Goal: Information Seeking & Learning: Learn about a topic

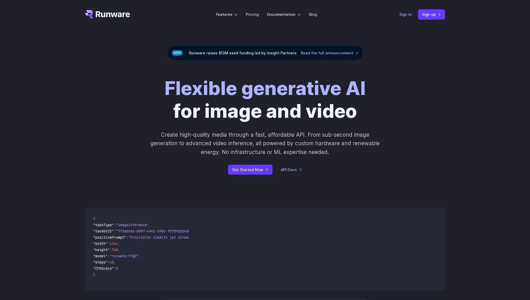
click at [406, 16] on link "Sign in" at bounding box center [405, 14] width 12 height 6
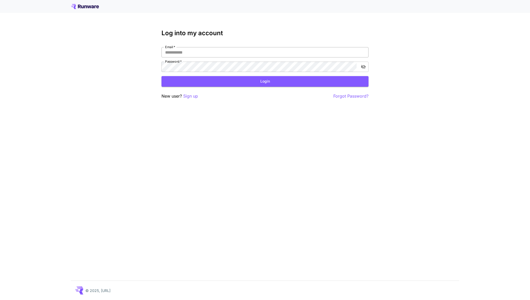
click at [179, 50] on input "Email   *" at bounding box center [265, 52] width 207 height 10
type input "**********"
click at [261, 83] on button "Login" at bounding box center [265, 81] width 207 height 11
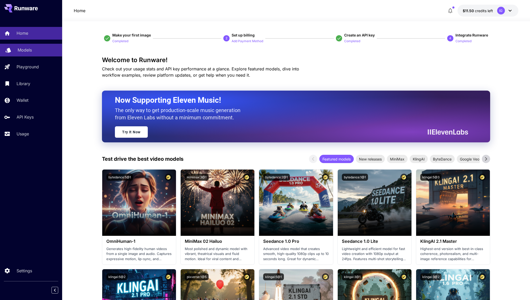
click at [10, 46] on div at bounding box center [8, 48] width 6 height 6
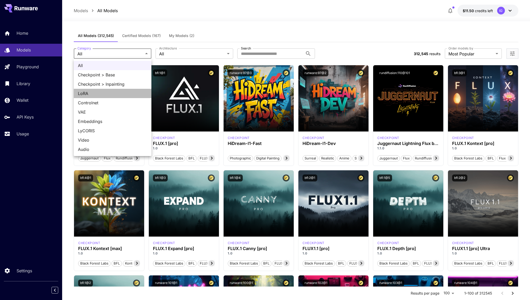
click at [113, 93] on span "LoRA" at bounding box center [112, 93] width 69 height 6
type input "****"
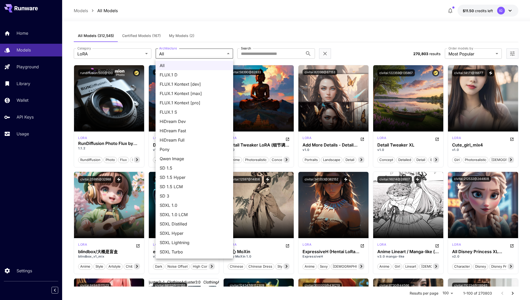
click at [260, 56] on div at bounding box center [265, 150] width 530 height 300
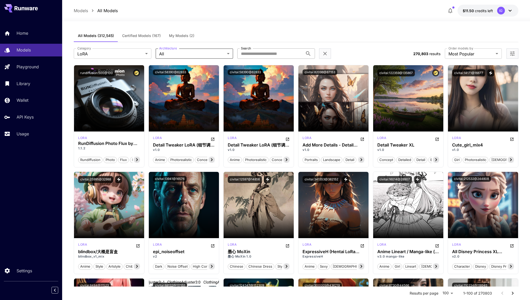
click at [251, 52] on input "Search" at bounding box center [270, 53] width 66 height 10
type input "****"
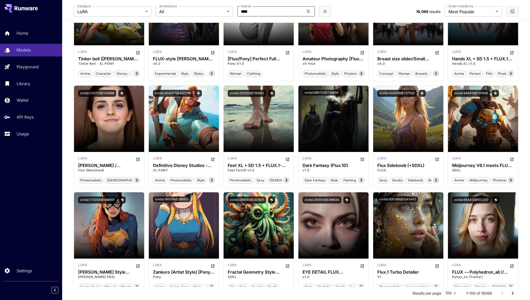
scroll to position [726, 0]
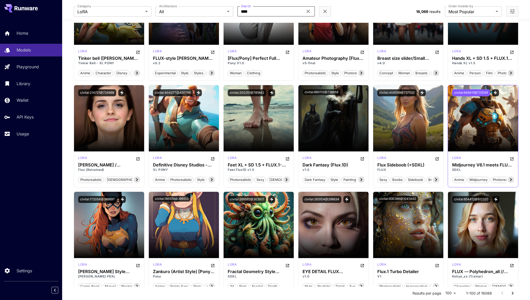
click at [468, 92] on button "civitai:646411@723149" at bounding box center [471, 92] width 38 height 7
click at [468, 90] on button "civitai:646411@723149" at bounding box center [471, 92] width 38 height 7
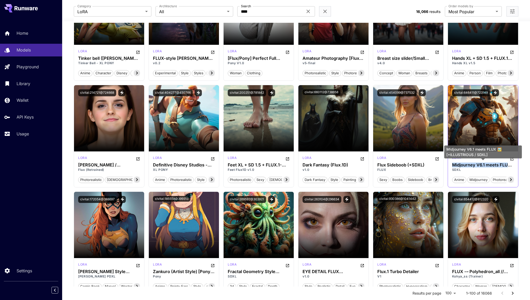
copy h3 "Midjourney V6.1 meets FLUX"
drag, startPoint x: 451, startPoint y: 164, endPoint x: 510, endPoint y: 163, distance: 59.5
click at [510, 163] on div "lora Midjourney V6.1 meets FLUX 🖼️ [+ILLUSTRIOUS / SDXL] SDXL anime midjourney …" at bounding box center [483, 169] width 70 height 36
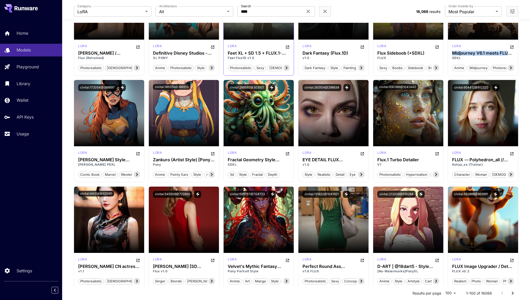
scroll to position [838, 0]
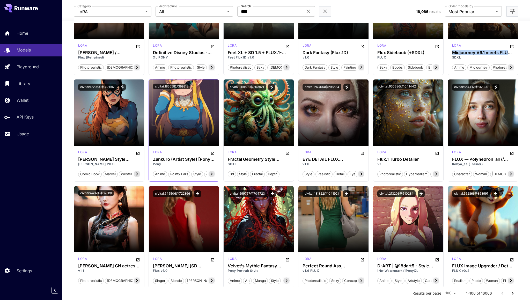
click at [213, 152] on icon "Open in CivitAI" at bounding box center [213, 153] width 4 height 4
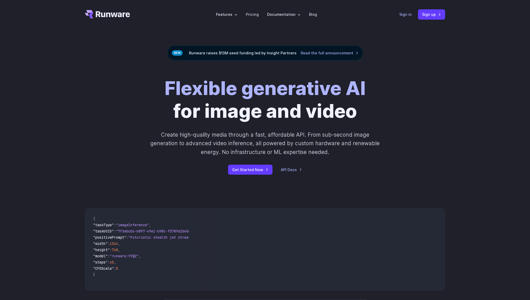
click at [407, 13] on link "Sign in" at bounding box center [405, 14] width 12 height 6
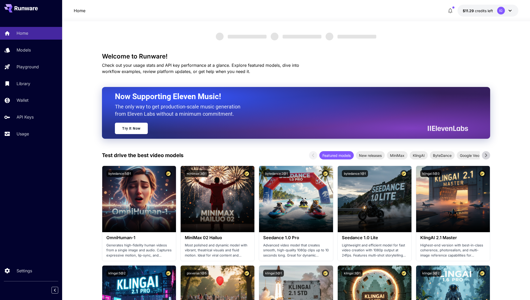
click at [26, 50] on p "Models" at bounding box center [24, 50] width 14 height 6
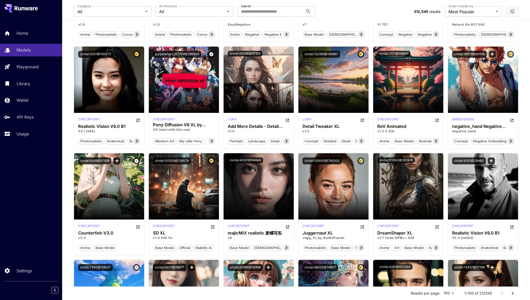
scroll to position [548, 0]
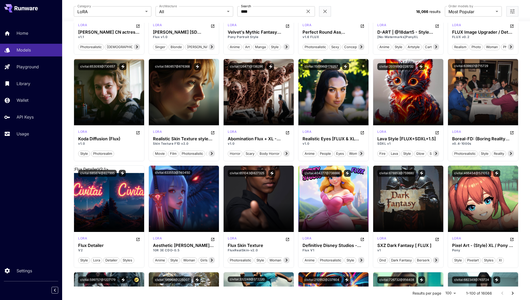
scroll to position [1080, 0]
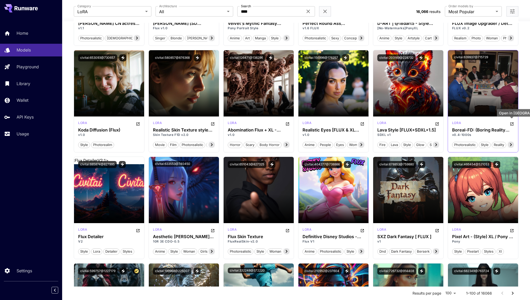
click at [512, 123] on icon "Open in CivitAI" at bounding box center [511, 123] width 3 height 3
